Goal: Information Seeking & Learning: Learn about a topic

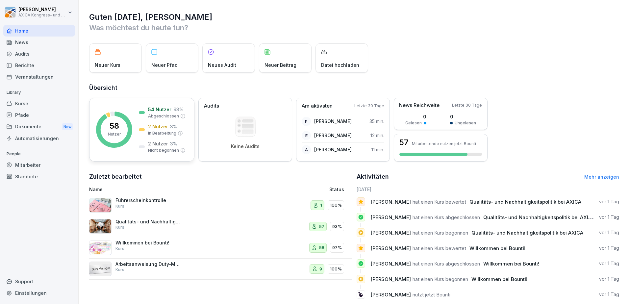
click at [138, 104] on div "58 Nutzer 54 Nutzer 93 % Abgeschlossen 2 Nutzer 3 % In Bearbeitung 2 Nutzer 3 %…" at bounding box center [141, 130] width 105 height 64
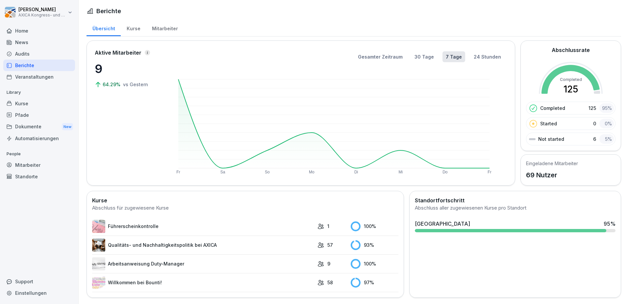
click at [17, 100] on div "Kurse" at bounding box center [39, 104] width 72 height 12
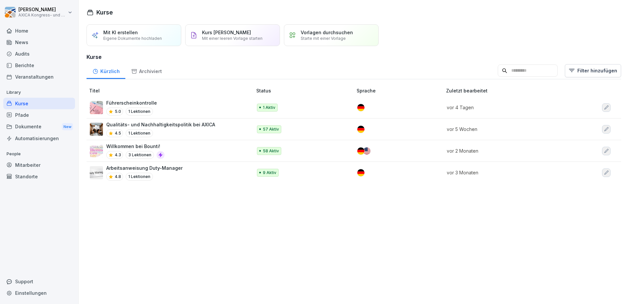
click at [204, 132] on div "4.5 1 Lektionen" at bounding box center [160, 133] width 109 height 8
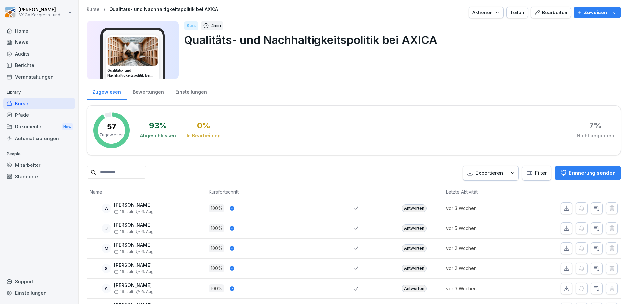
click at [24, 103] on div "Kurse" at bounding box center [39, 104] width 72 height 12
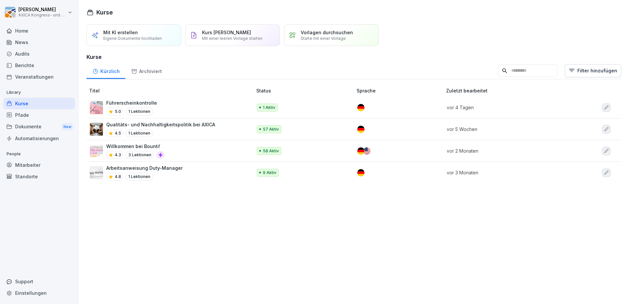
click at [173, 153] on div "Willkommen bei Bounti! 4.3 3 Lektionen" at bounding box center [168, 151] width 156 height 16
